Goal: Information Seeking & Learning: Learn about a topic

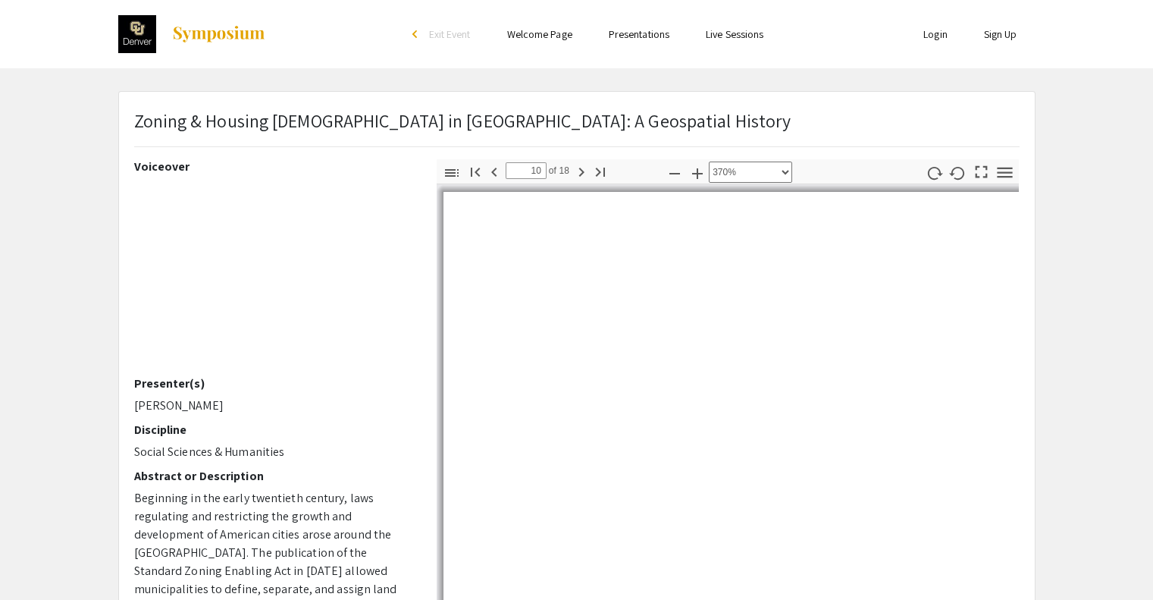
select select "custom"
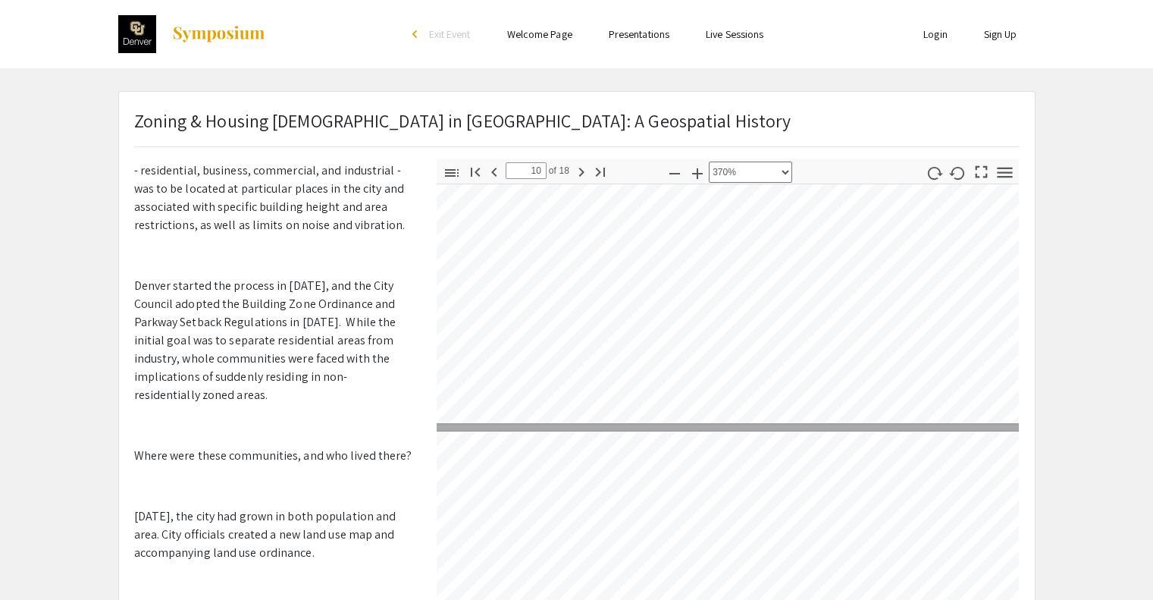
type input "11"
select select "custom"
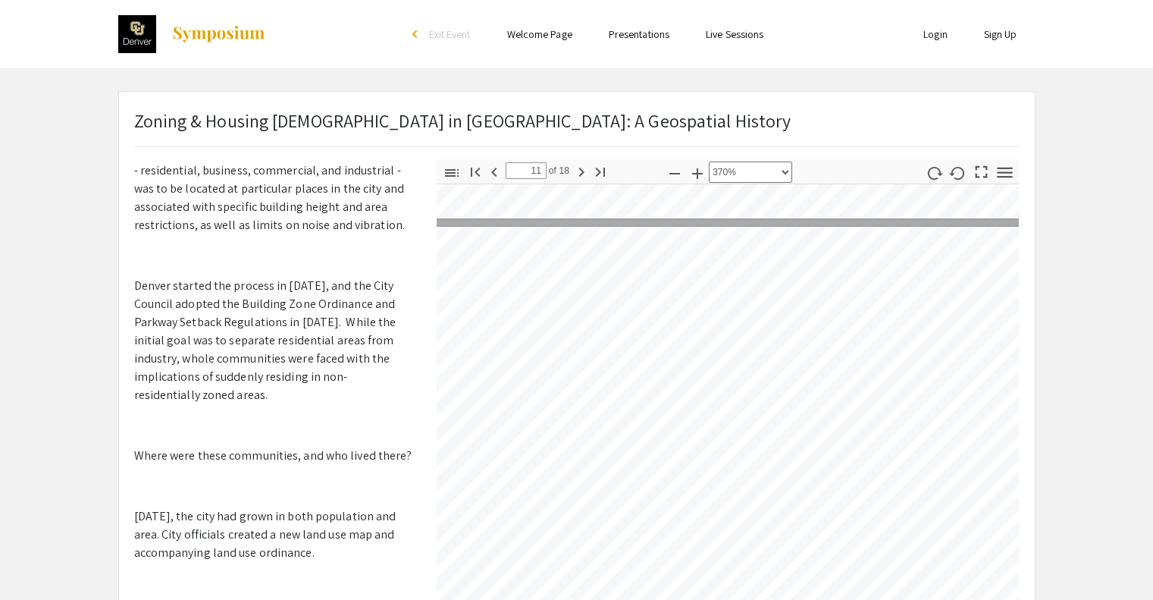
scroll to position [30263, 2708]
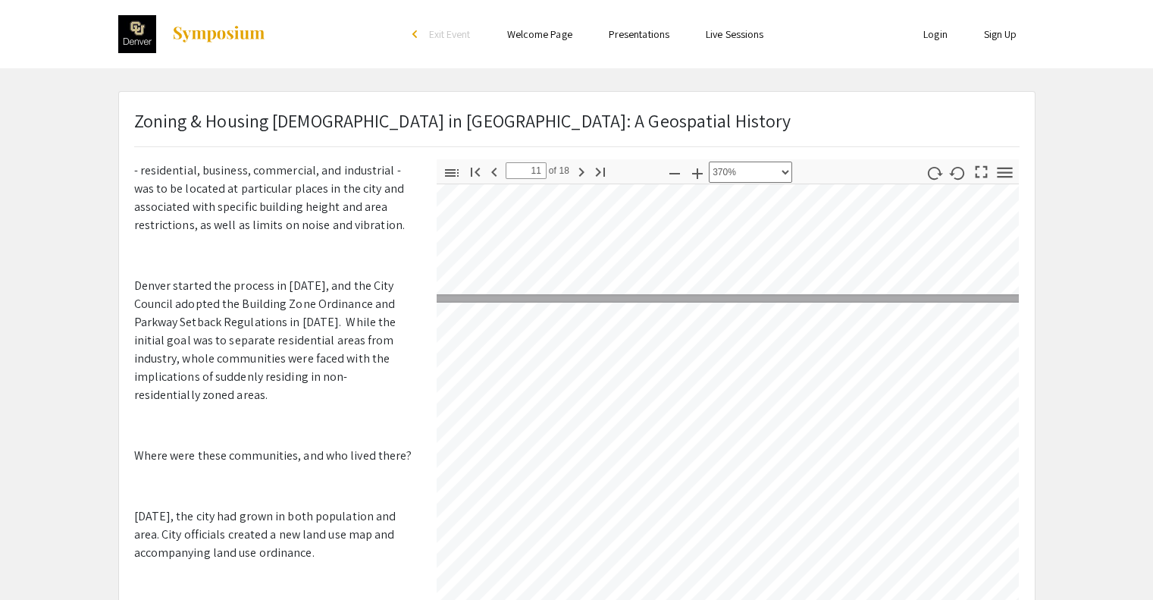
type input "9"
select select "custom"
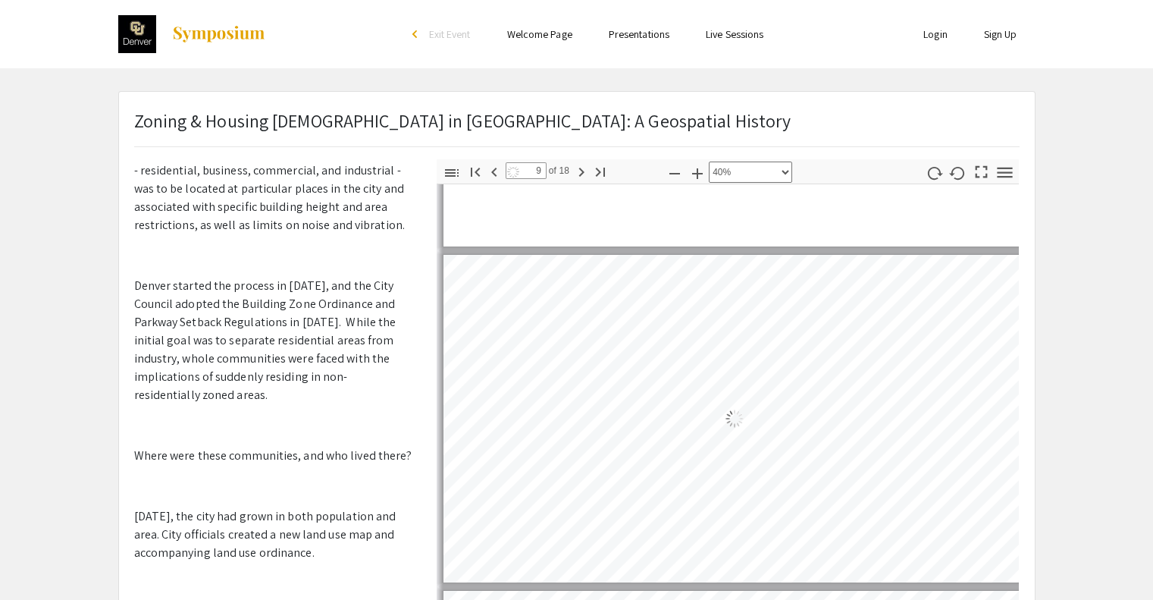
type input "8"
select select "custom"
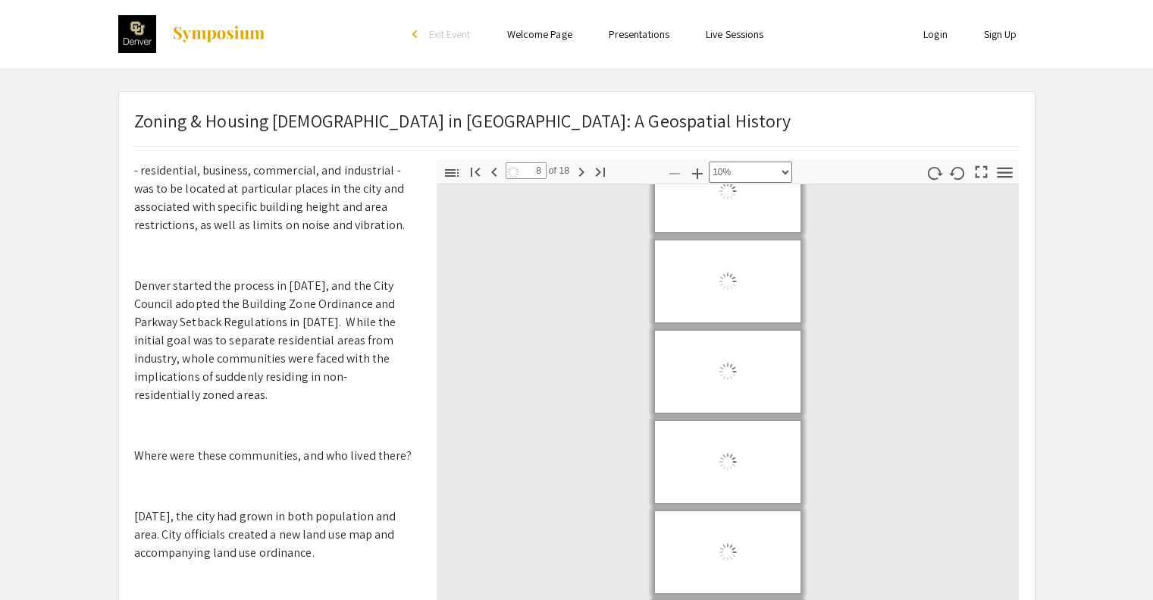
scroll to position [639, 0]
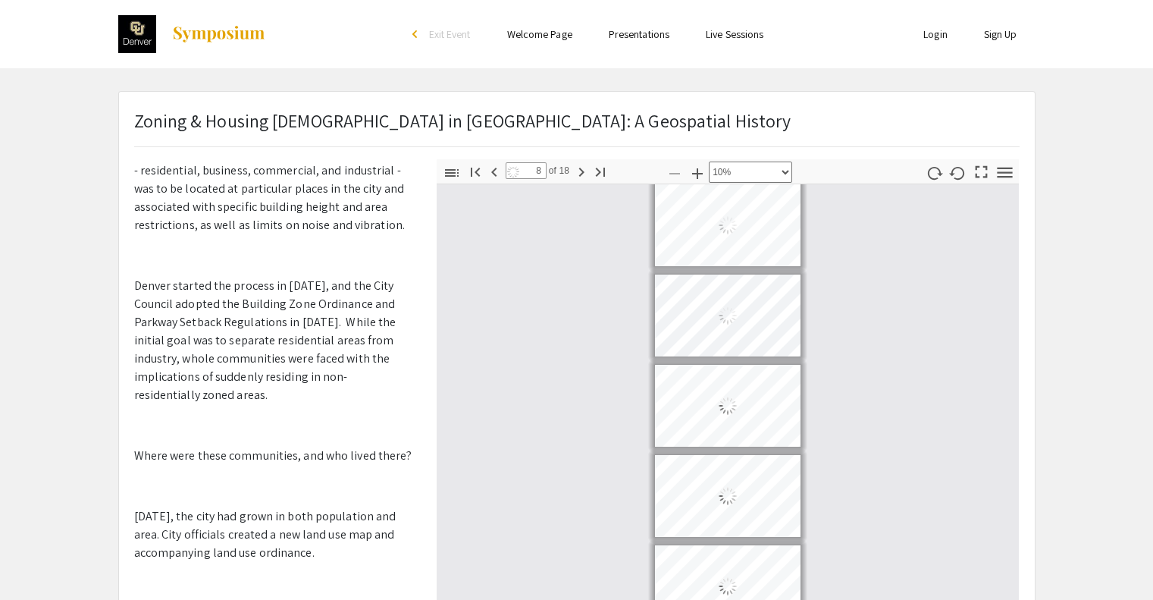
type input "10"
select select "custom"
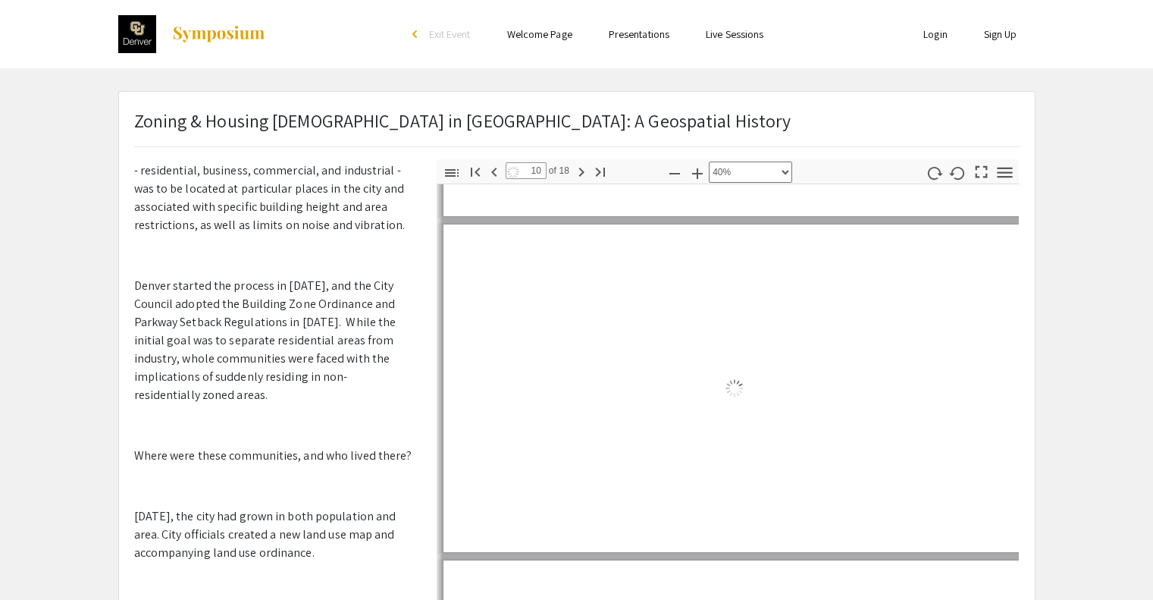
type input "10"
select select "custom"
type input "9"
select select "custom"
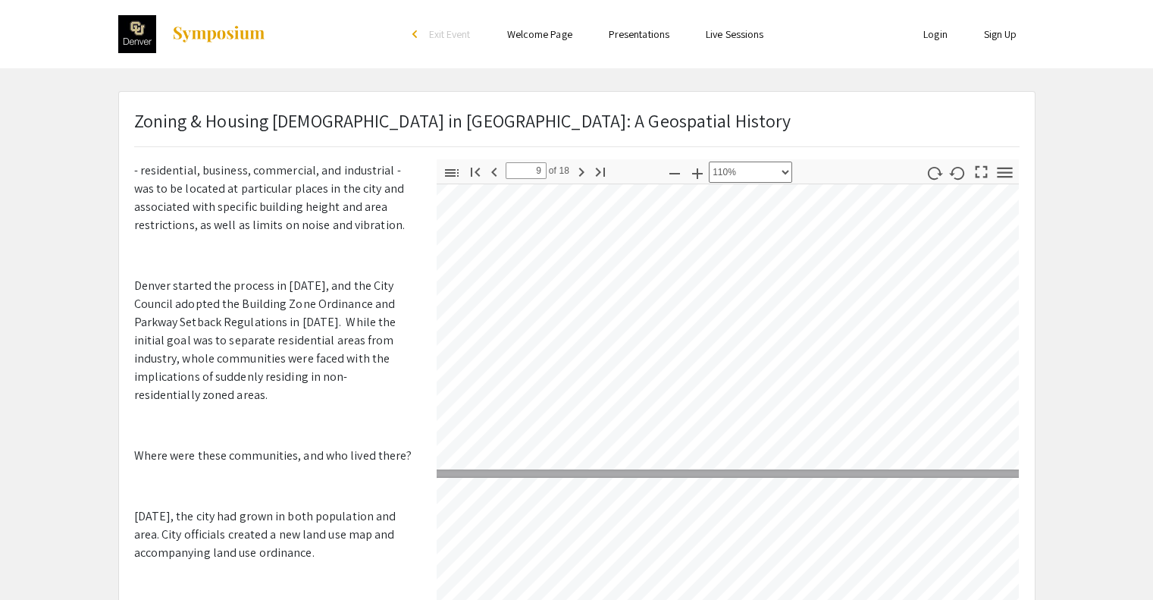
type input "8"
select select "custom"
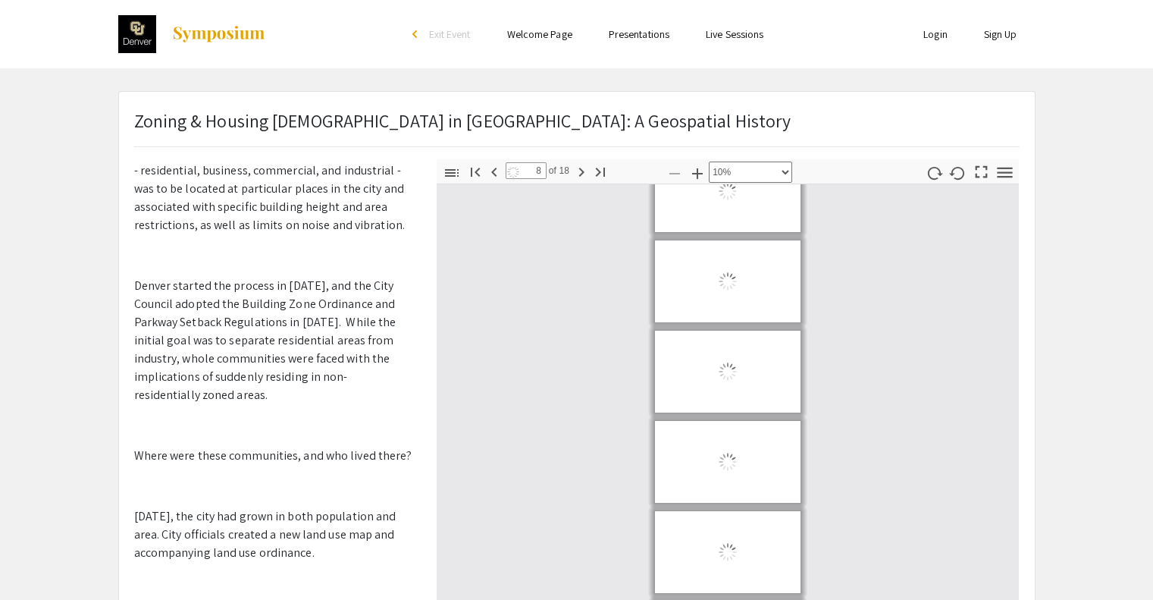
scroll to position [639, 0]
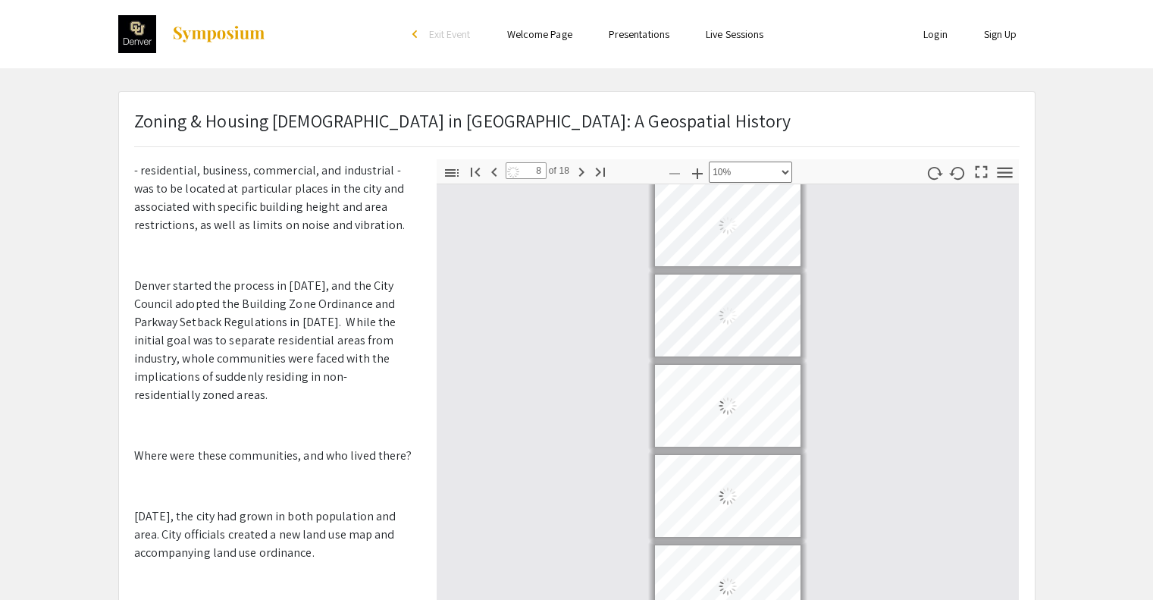
type input "10"
select select "custom"
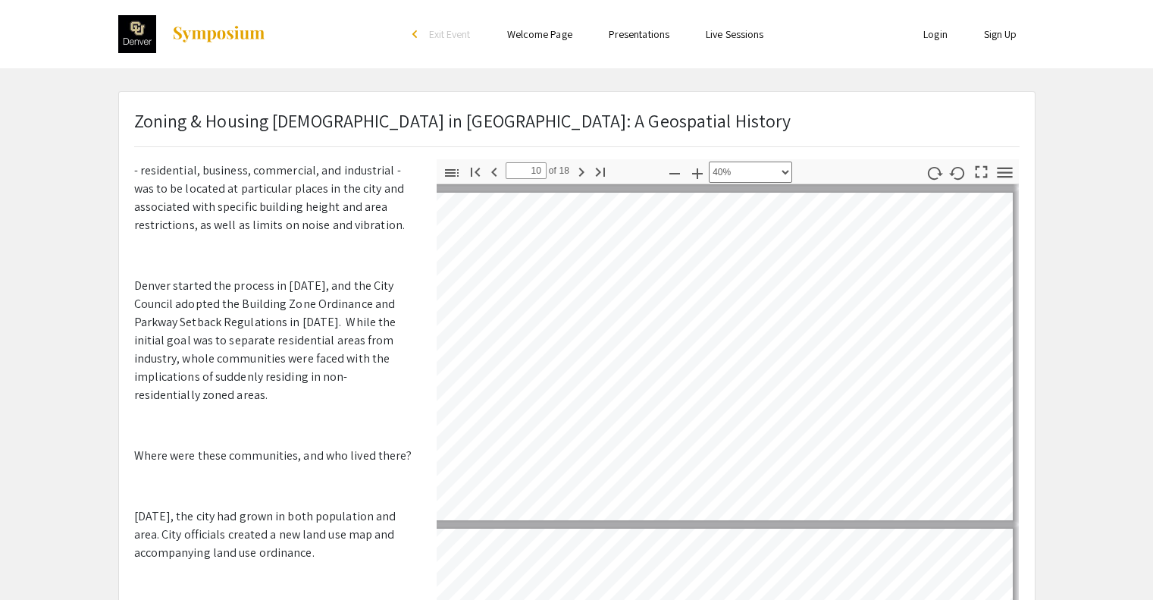
scroll to position [3173, 24]
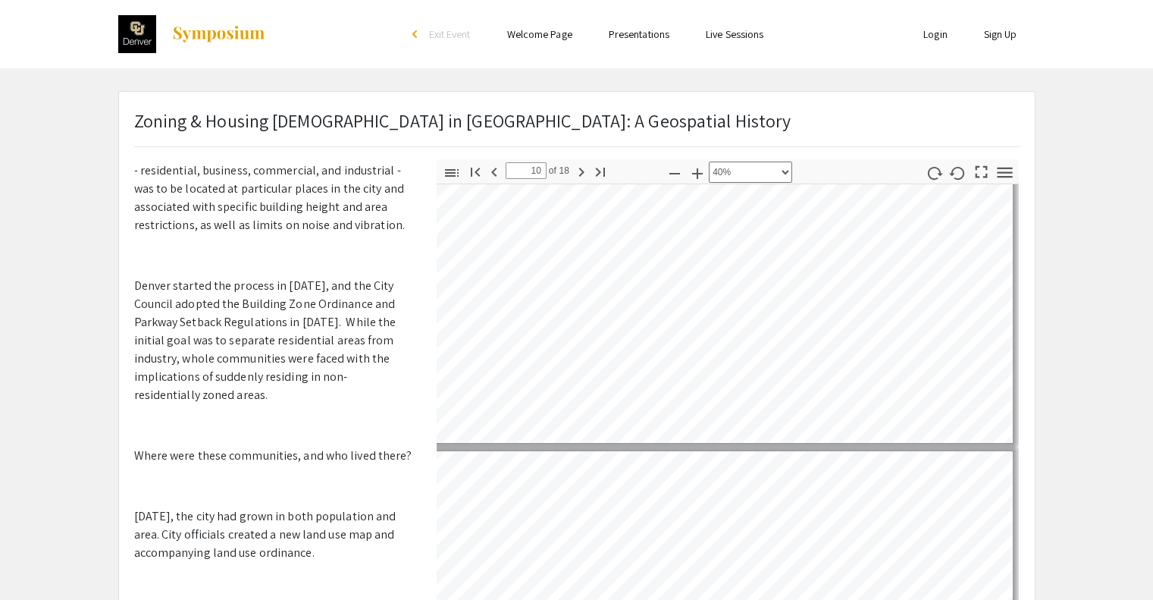
type input "11"
select select "custom"
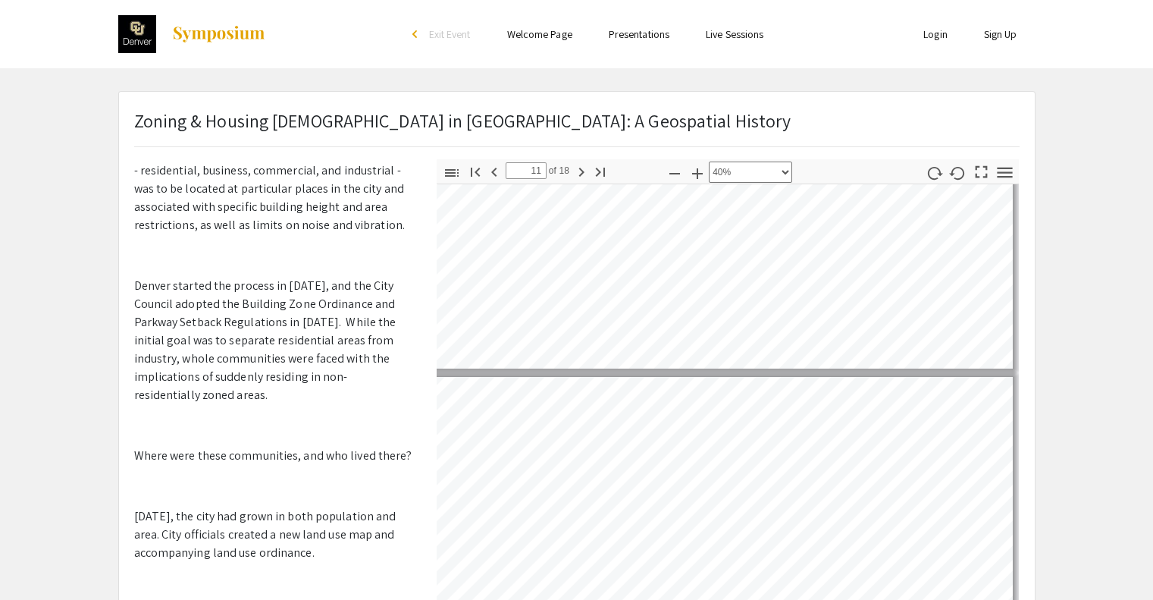
type input "11"
select select "custom"
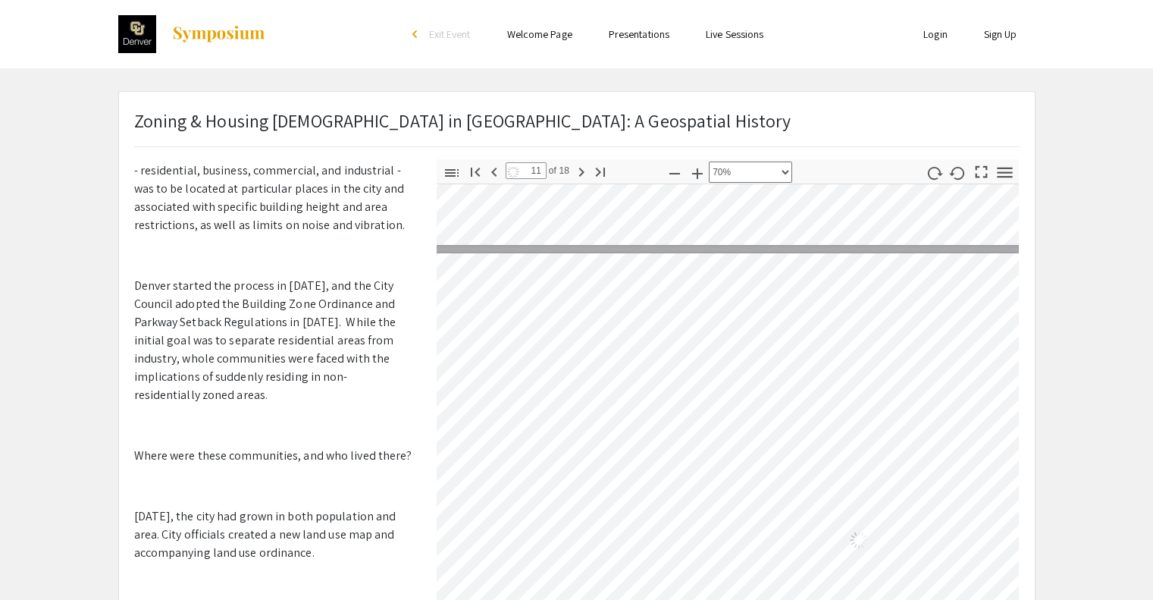
type input "10"
select select "custom"
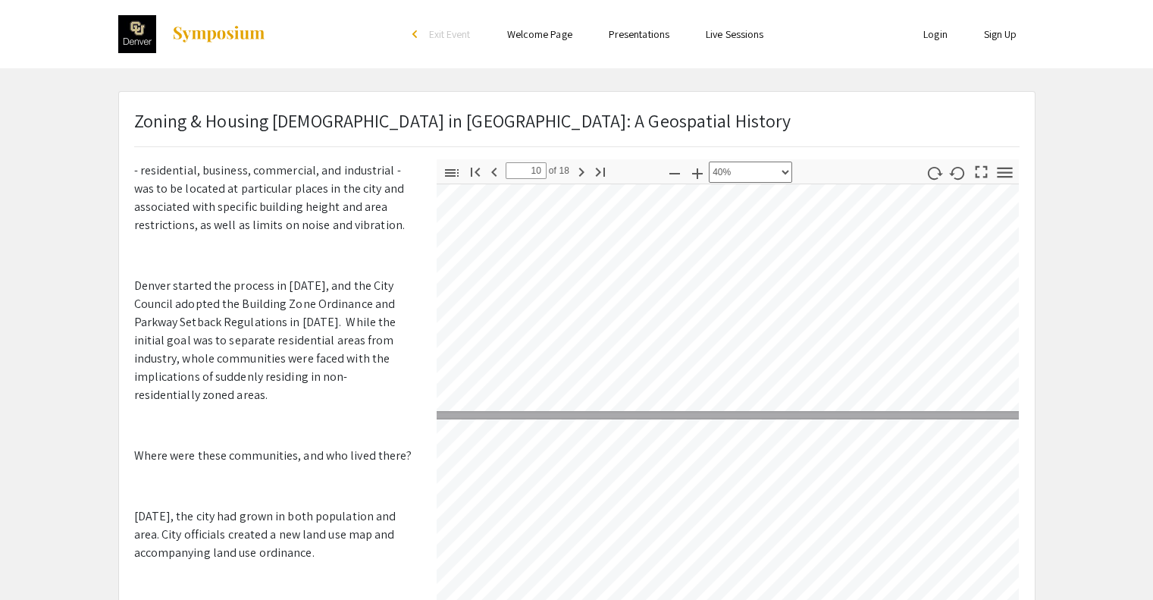
type input "11"
select select "custom"
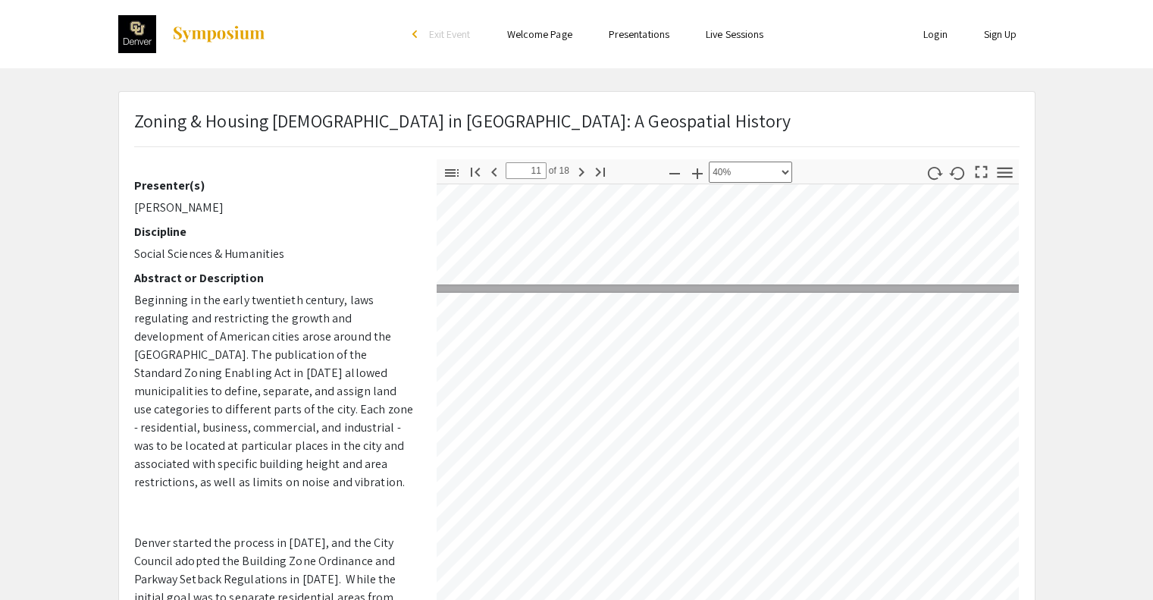
scroll to position [0, 0]
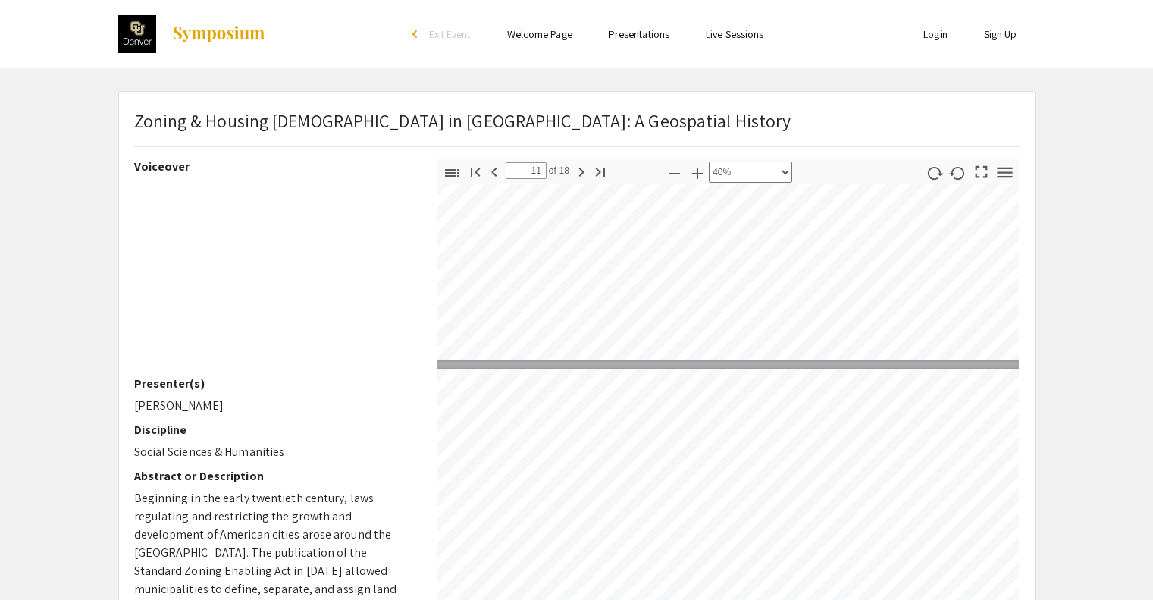
type input "10"
select select "custom"
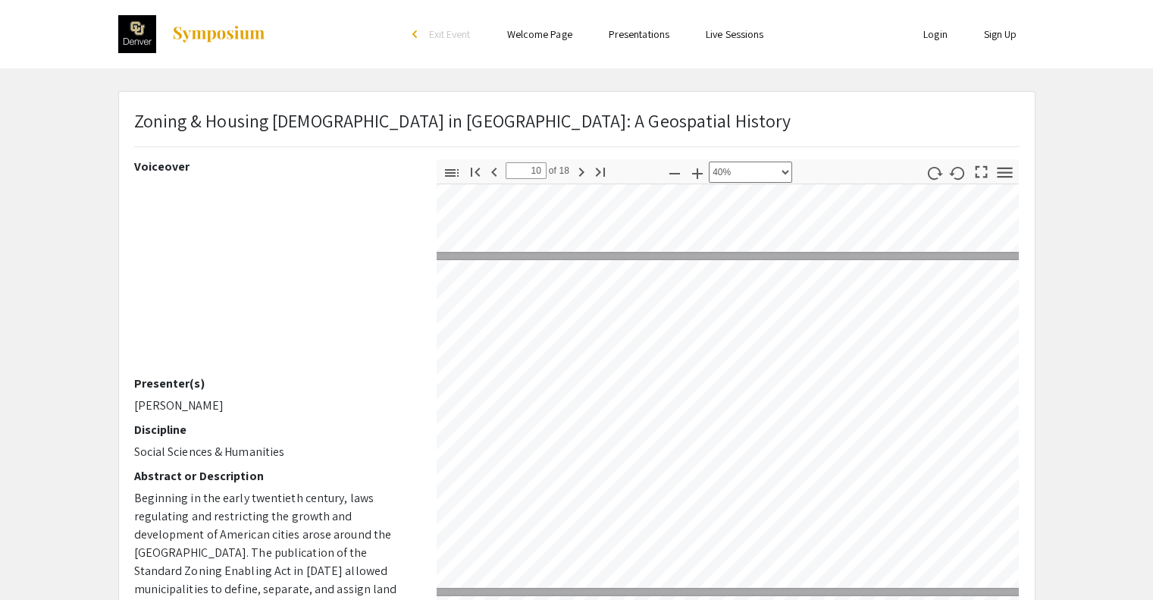
type input "9"
select select "custom"
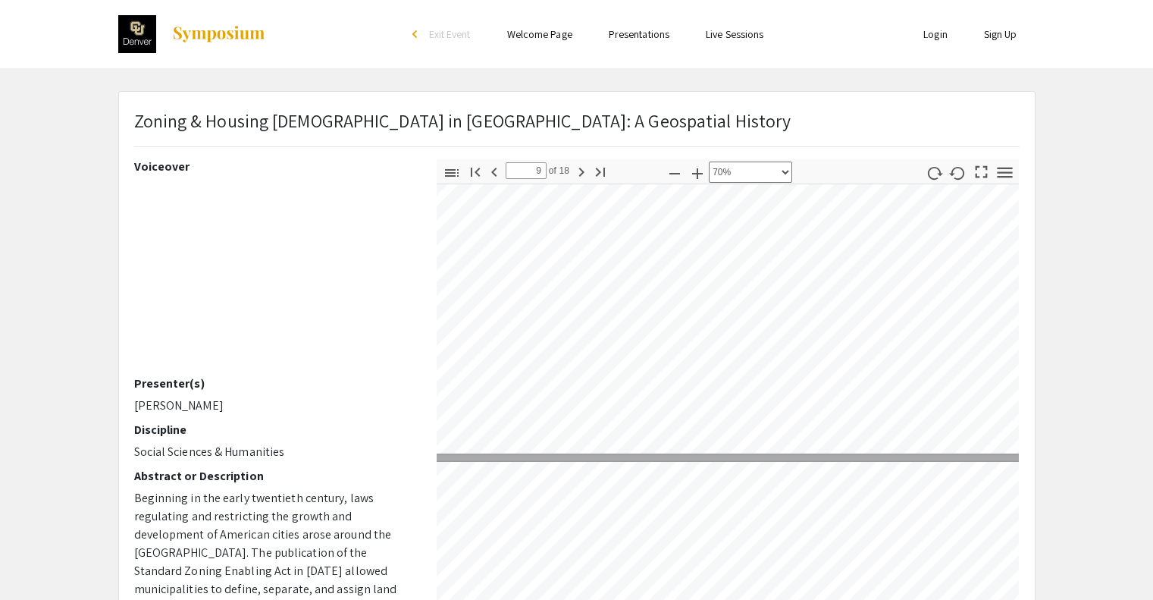
type input "10"
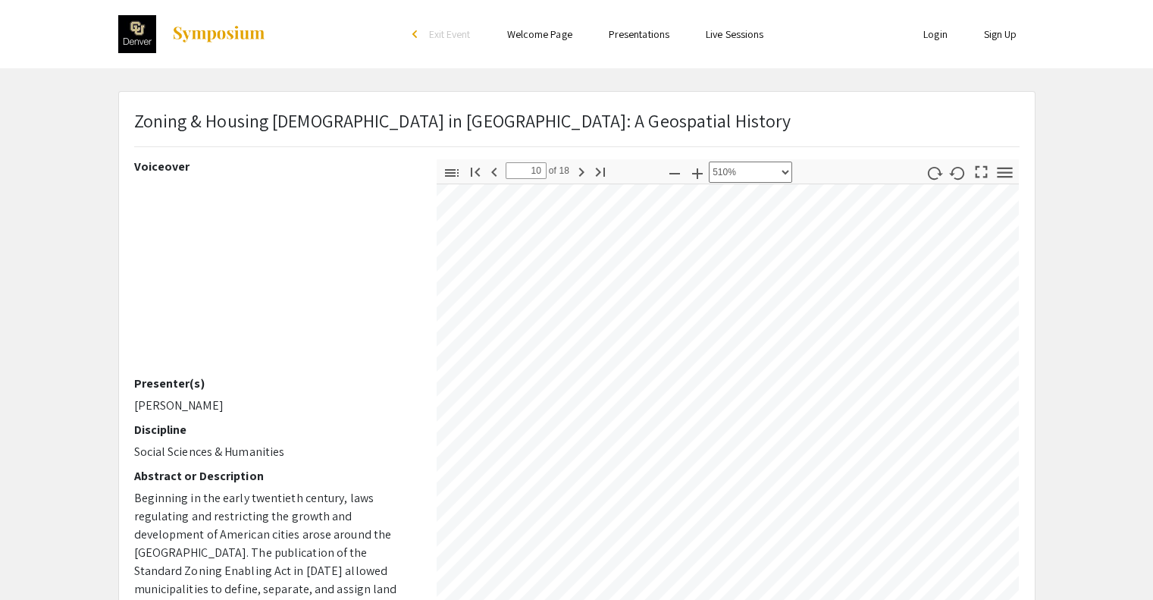
scroll to position [38830, 563]
click at [625, 171] on div "Toggle Sidebar Find Go to First Page Previous 10 of 18 Next Go to Last Page Zoo…" at bounding box center [728, 424] width 583 height 531
select select "custom"
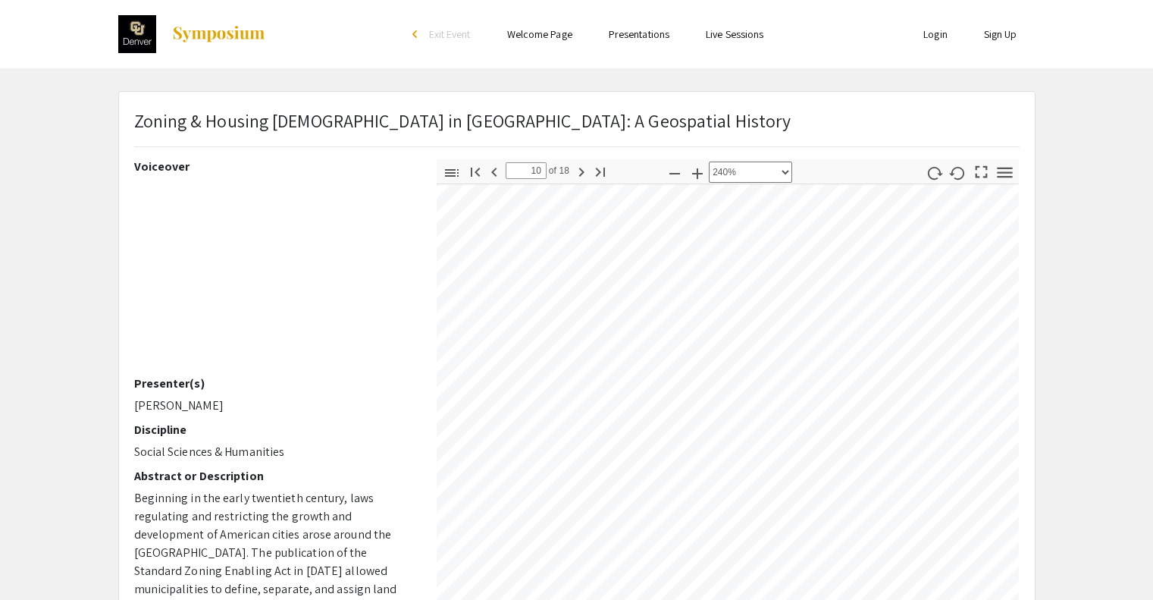
click at [1099, 246] on app-presentation "Zoning & Housing Segregation in [GEOGRAPHIC_DATA]: A Geospatial History Voiceov…" at bounding box center [576, 474] width 1153 height 766
